Goal: Navigation & Orientation: Understand site structure

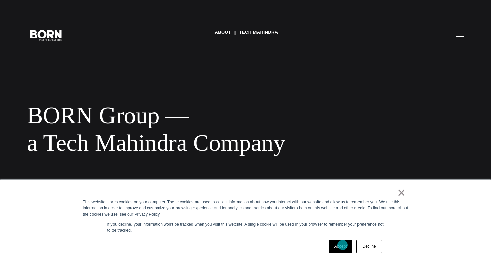
click at [343, 246] on link "Accept" at bounding box center [341, 246] width 24 height 14
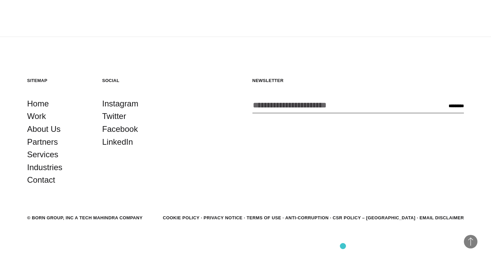
scroll to position [1253, 0]
click at [47, 129] on link "About Us" at bounding box center [44, 128] width 34 height 13
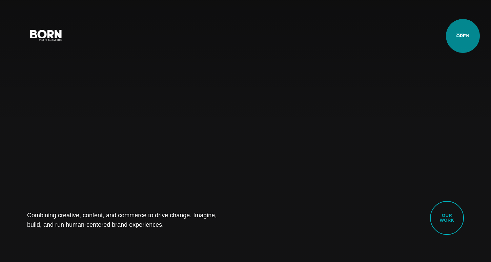
click at [463, 36] on button "Primary Menu" at bounding box center [459, 35] width 16 height 14
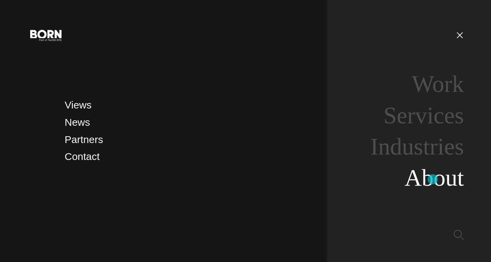
click at [433, 179] on link "About" at bounding box center [433, 178] width 59 height 26
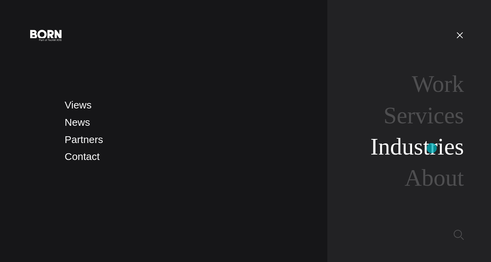
click at [432, 149] on link "Industries" at bounding box center [416, 146] width 93 height 26
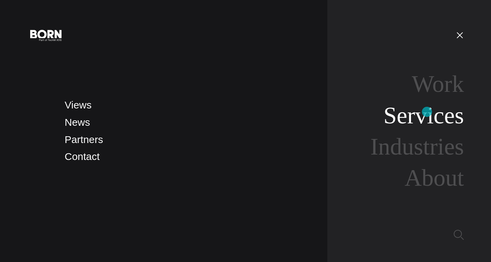
click at [427, 112] on link "Services" at bounding box center [423, 115] width 80 height 26
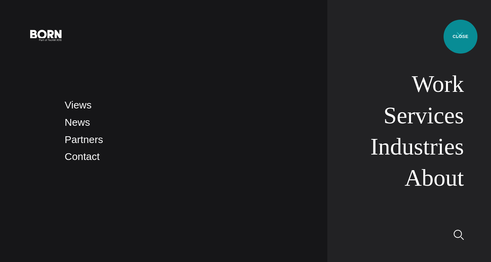
click at [460, 37] on button "Primary Menu" at bounding box center [459, 35] width 16 height 14
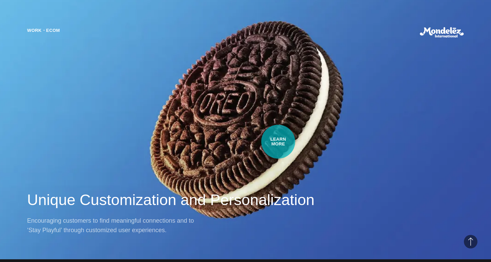
scroll to position [464, 0]
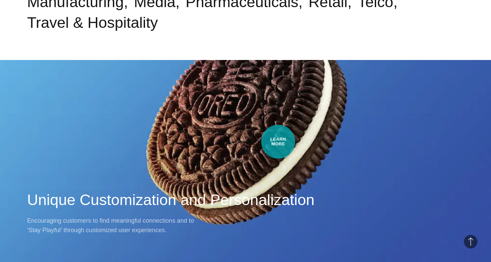
click at [278, 142] on div "Work・Ecom Unique Customization and Personalization Encouraging customers to fin…" at bounding box center [245, 131] width 491 height 262
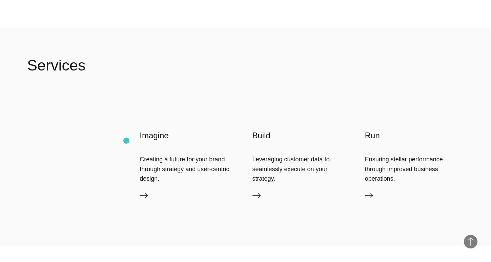
scroll to position [1574, 0]
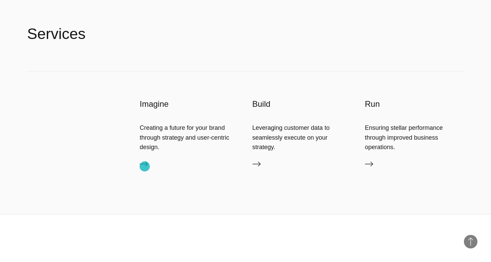
click at [145, 166] on icon at bounding box center [144, 164] width 8 height 8
click at [258, 165] on icon at bounding box center [256, 164] width 8 height 8
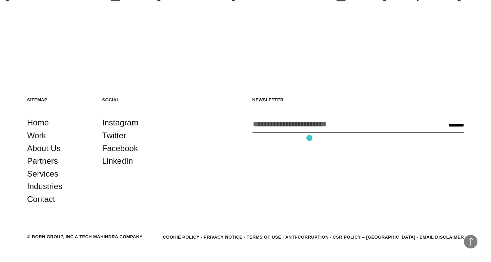
scroll to position [1908, 0]
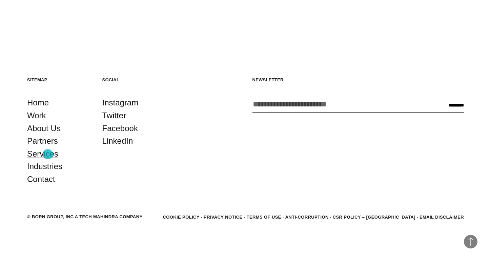
click at [48, 154] on link "Services" at bounding box center [42, 153] width 31 height 13
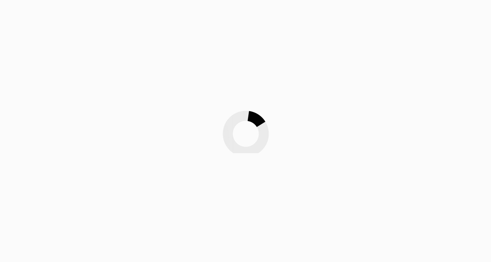
scroll to position [8, 0]
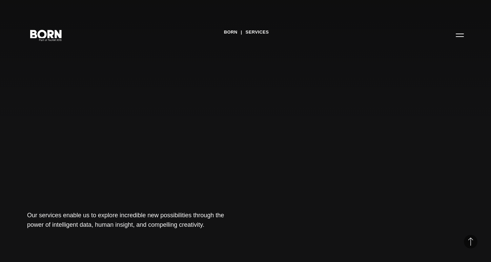
scroll to position [289, 0]
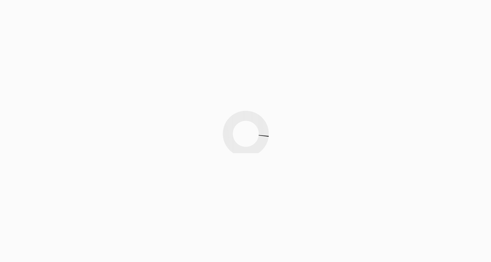
scroll to position [563, 0]
